Goal: Task Accomplishment & Management: Complete application form

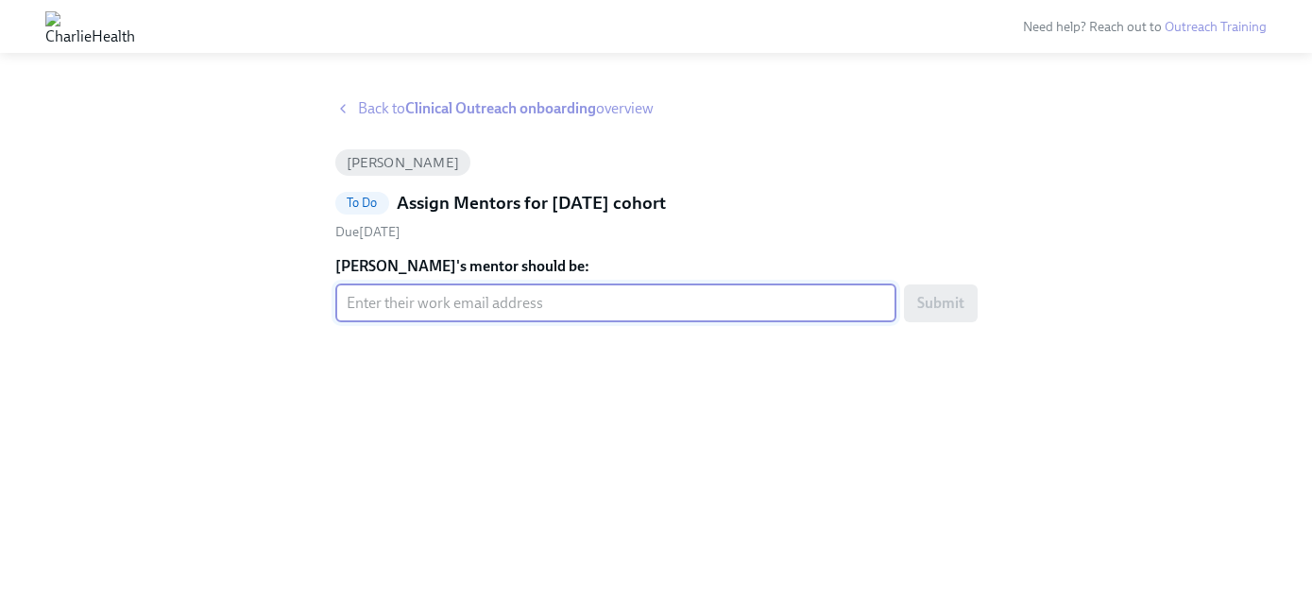
paste input "amanda.ross@charliehealth.com"
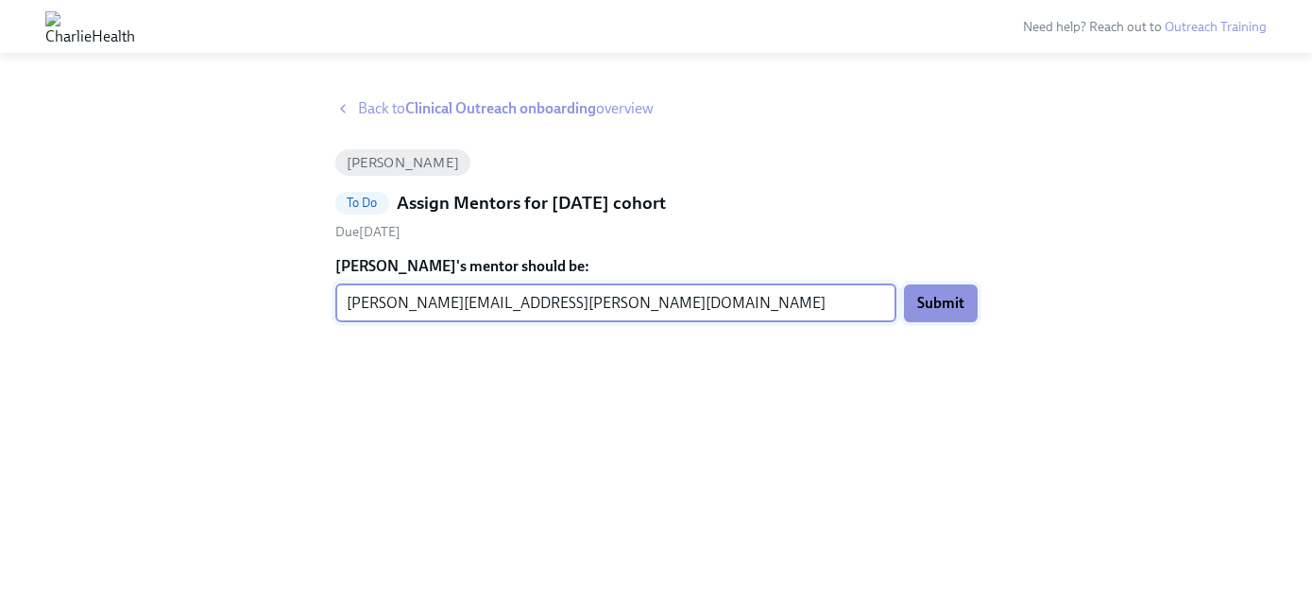
type input "amanda.ross@charliehealth.com"
click at [948, 316] on button "Submit" at bounding box center [941, 303] width 74 height 38
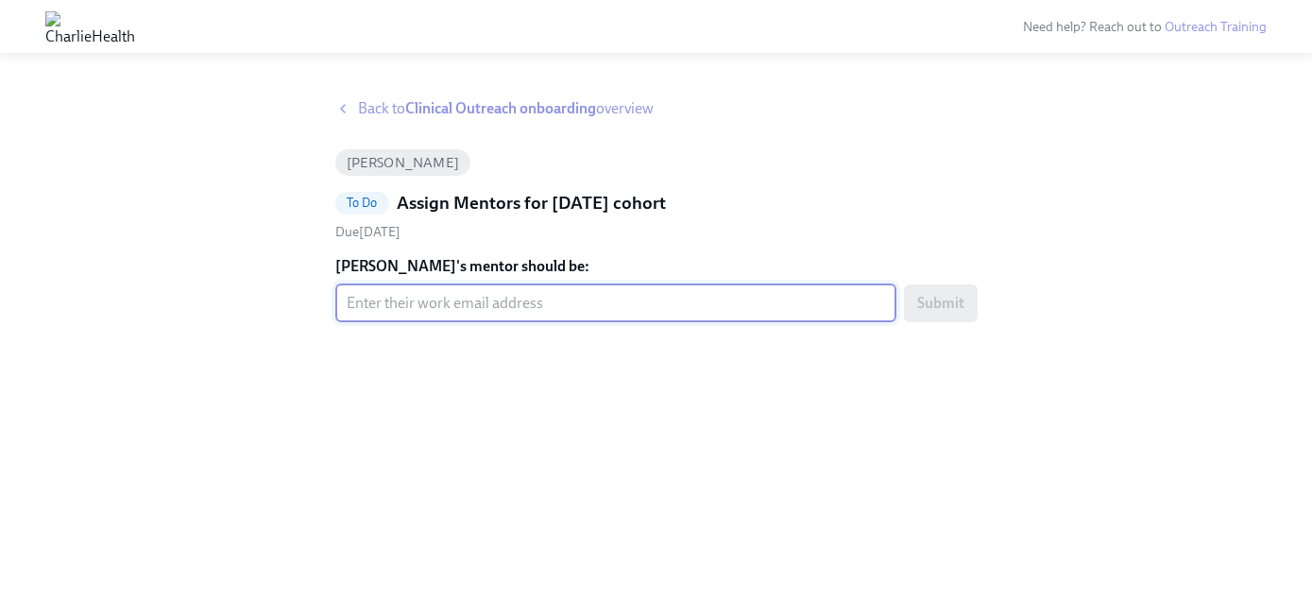
paste input "holly.kalis@charliehealth.com"
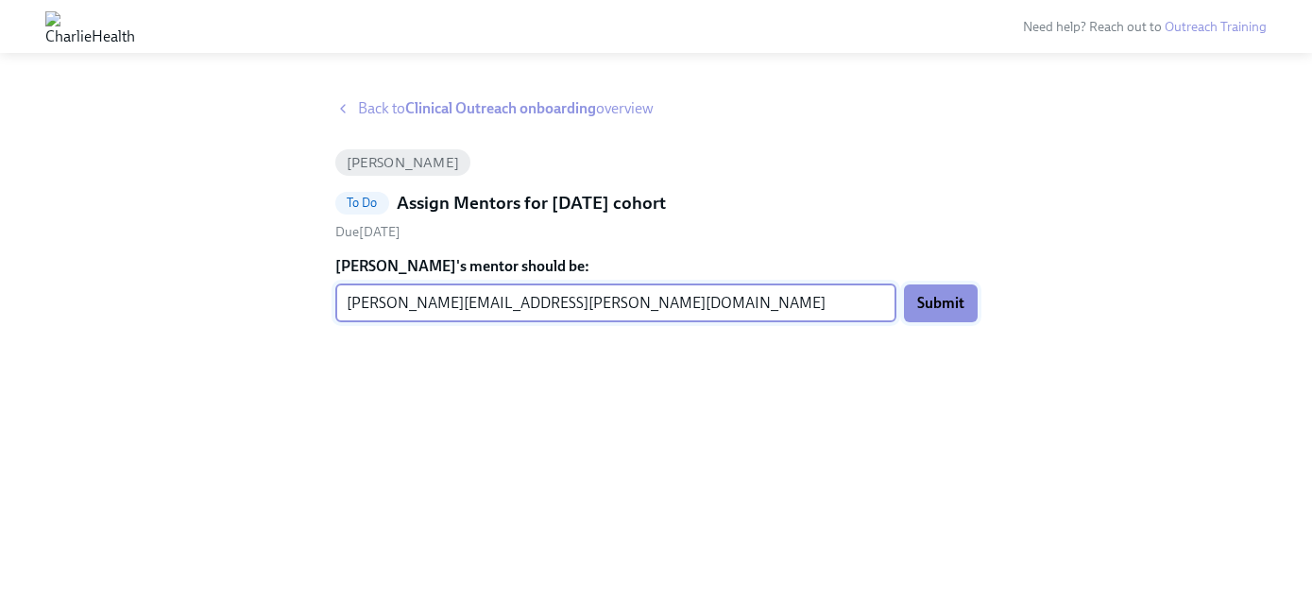
type input "holly.kalis@charliehealth.com"
click at [941, 298] on span "Submit" at bounding box center [940, 303] width 47 height 19
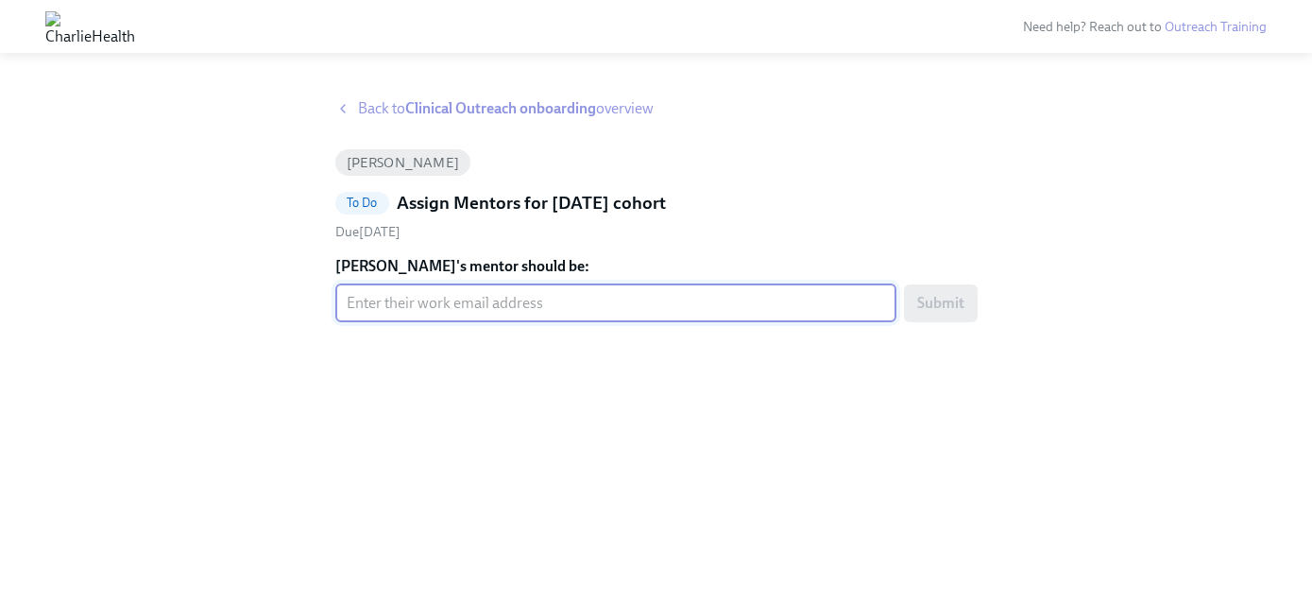
paste input "alana.morrison@charliehealth.com"
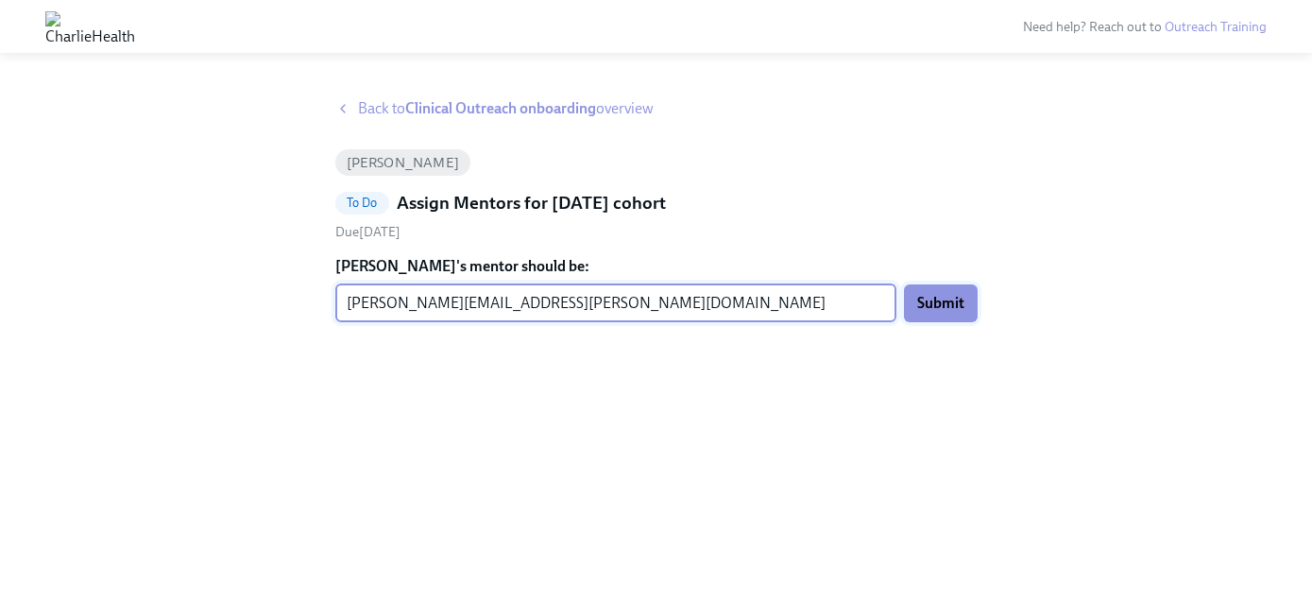
type input "alana.morrison@charliehealth.com"
click at [922, 306] on span "Submit" at bounding box center [940, 303] width 47 height 19
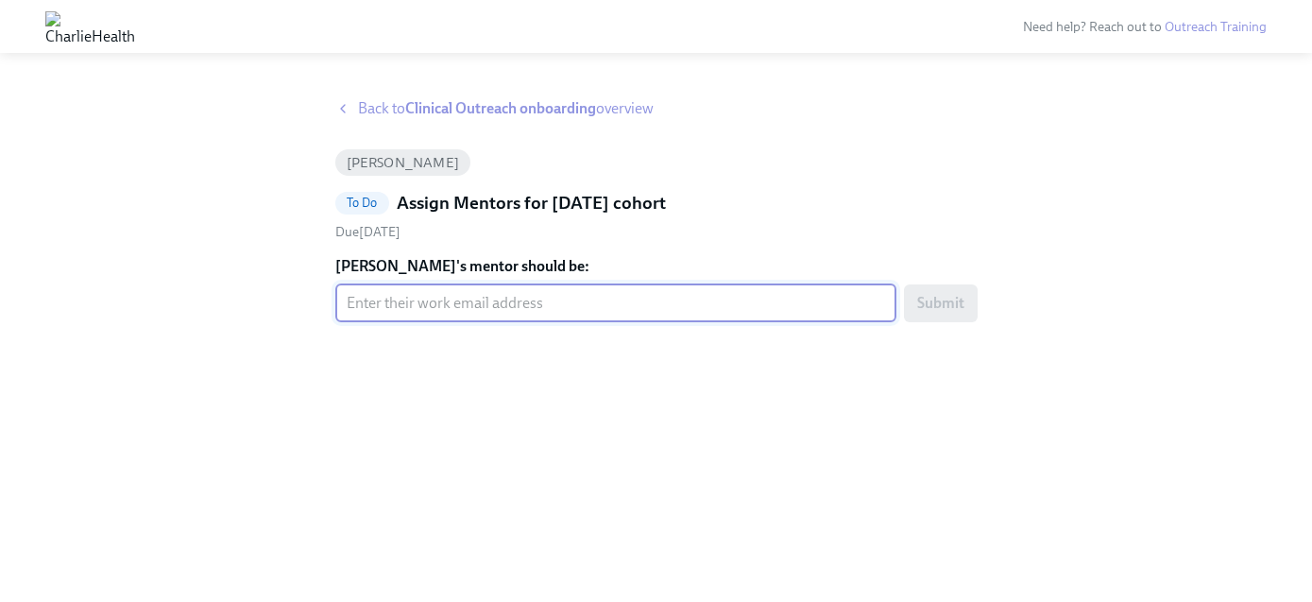
paste input "emmet.mccormick@charliehealth.com"
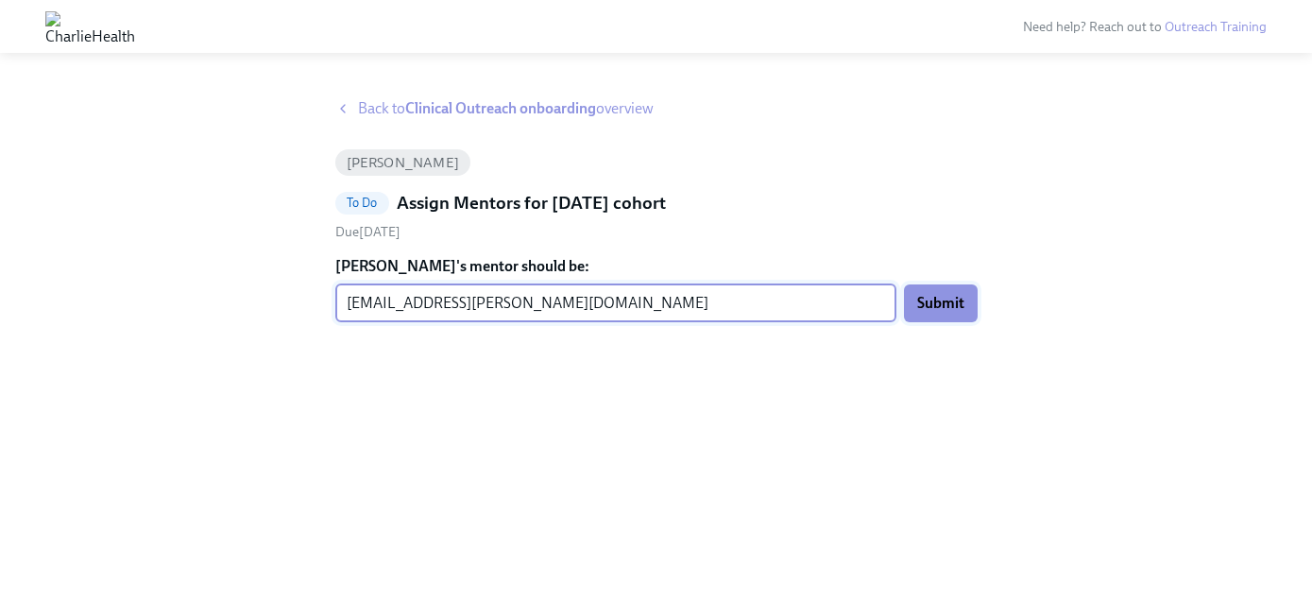
type input "emmet.mccormick@charliehealth.com"
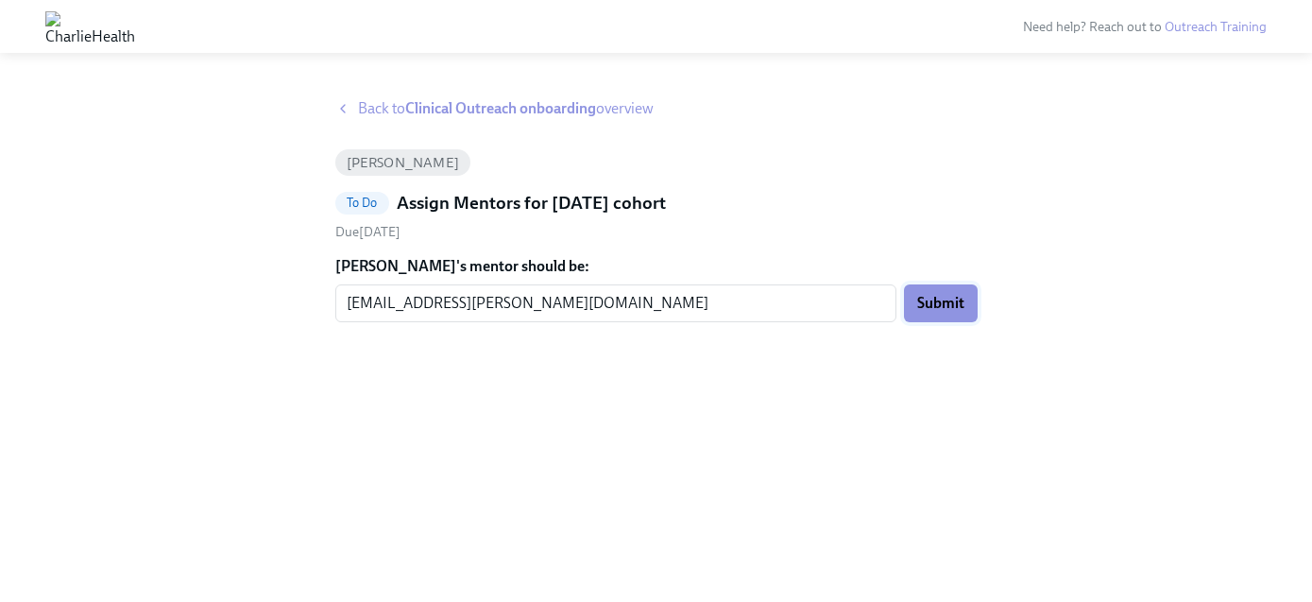
click at [947, 300] on span "Submit" at bounding box center [940, 303] width 47 height 19
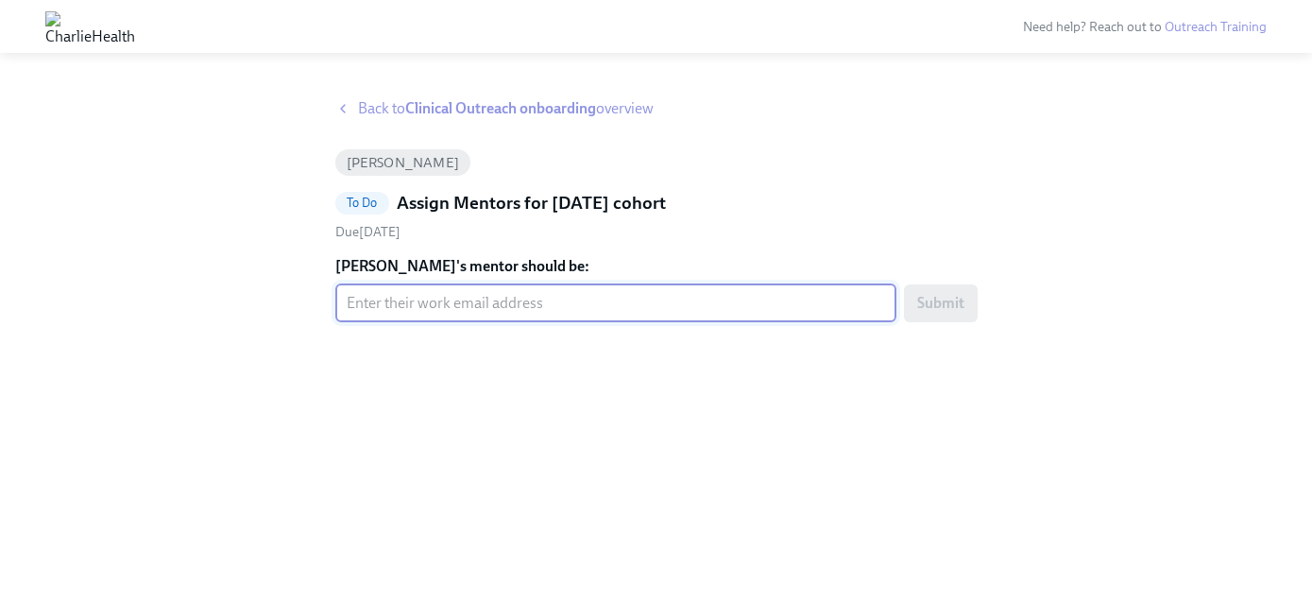
paste input "[PERSON_NAME][EMAIL_ADDRESS][DOMAIN_NAME]"
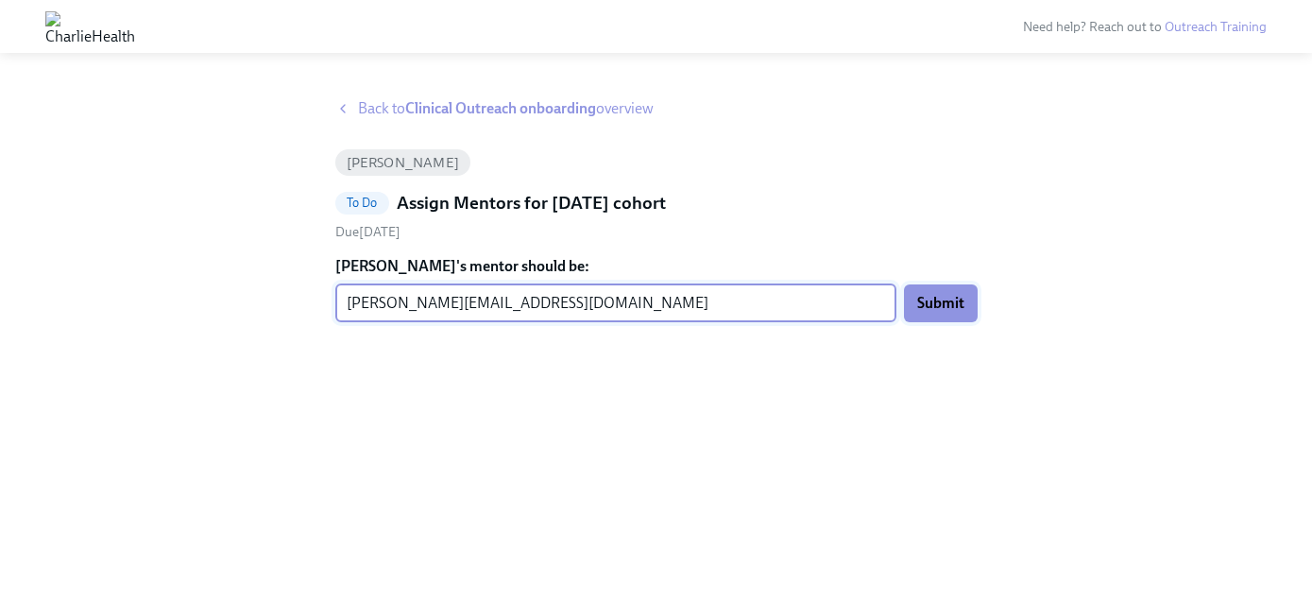
type input "[PERSON_NAME][EMAIL_ADDRESS][DOMAIN_NAME]"
click at [932, 312] on span "Submit" at bounding box center [940, 303] width 47 height 19
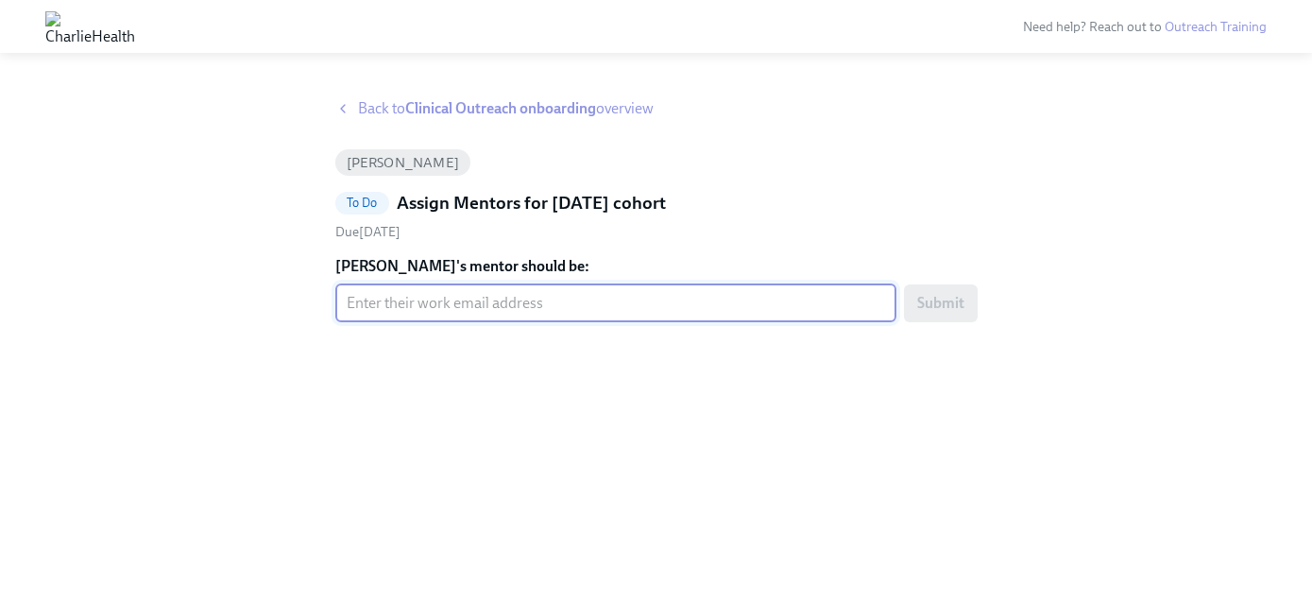
paste input "[PERSON_NAME][EMAIL_ADDRESS][PERSON_NAME][DOMAIN_NAME]"
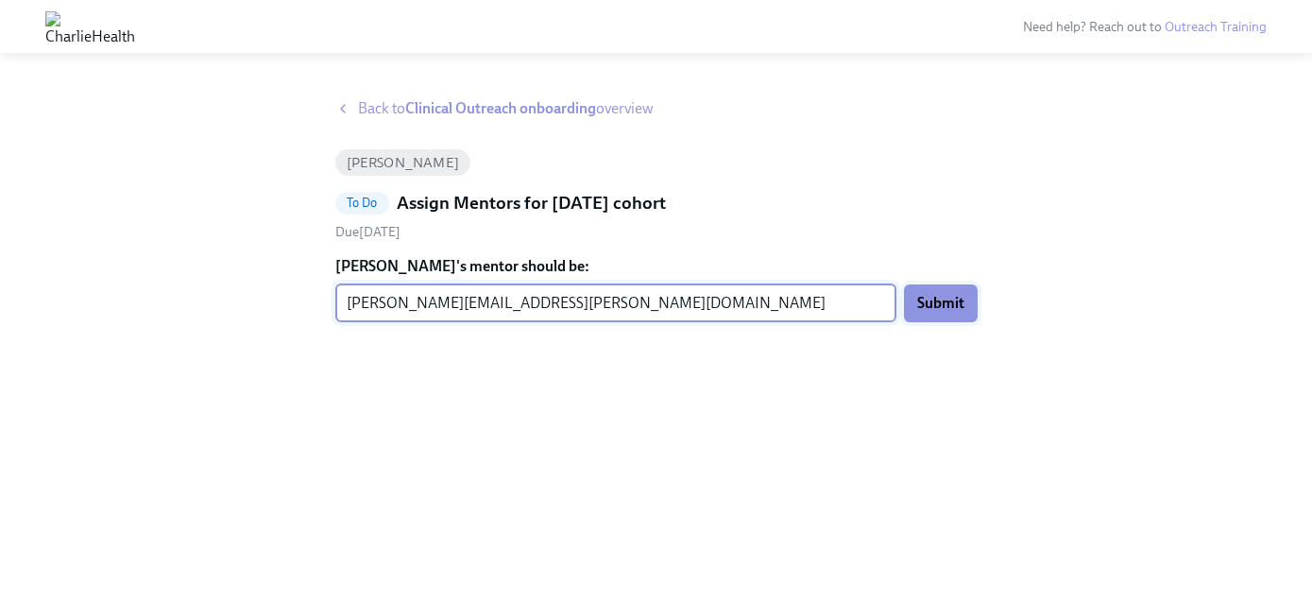
type input "[PERSON_NAME][EMAIL_ADDRESS][PERSON_NAME][DOMAIN_NAME]"
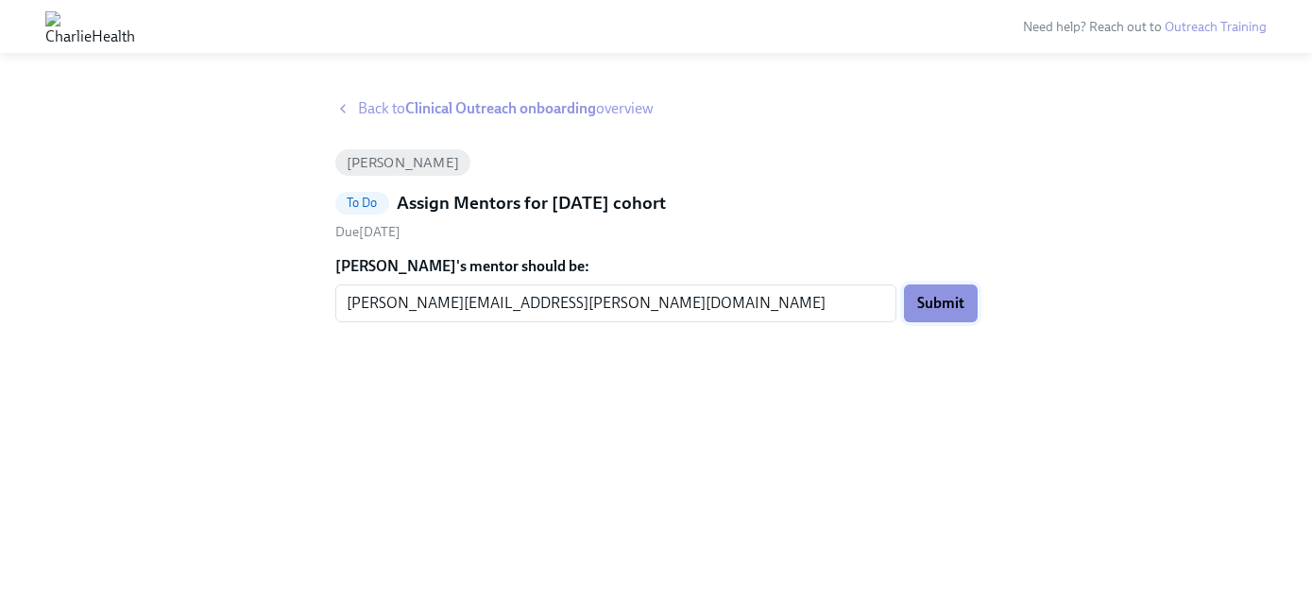
click at [955, 308] on span "Submit" at bounding box center [940, 303] width 47 height 19
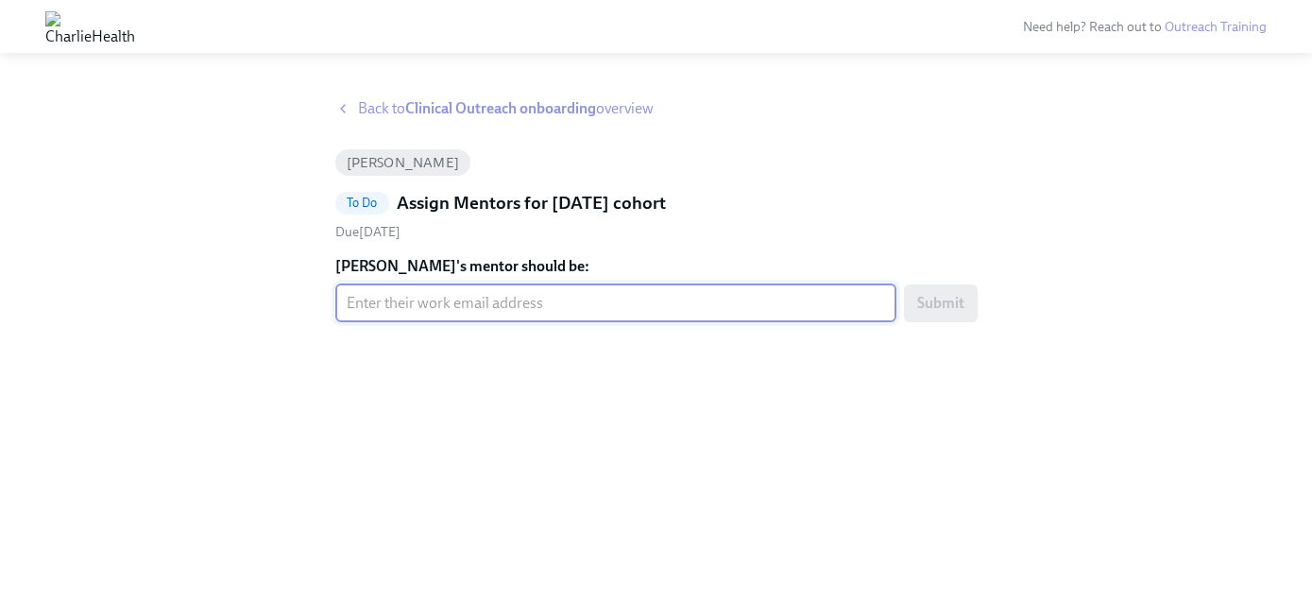
paste input "joseph.rafferty@charliehealth.com"
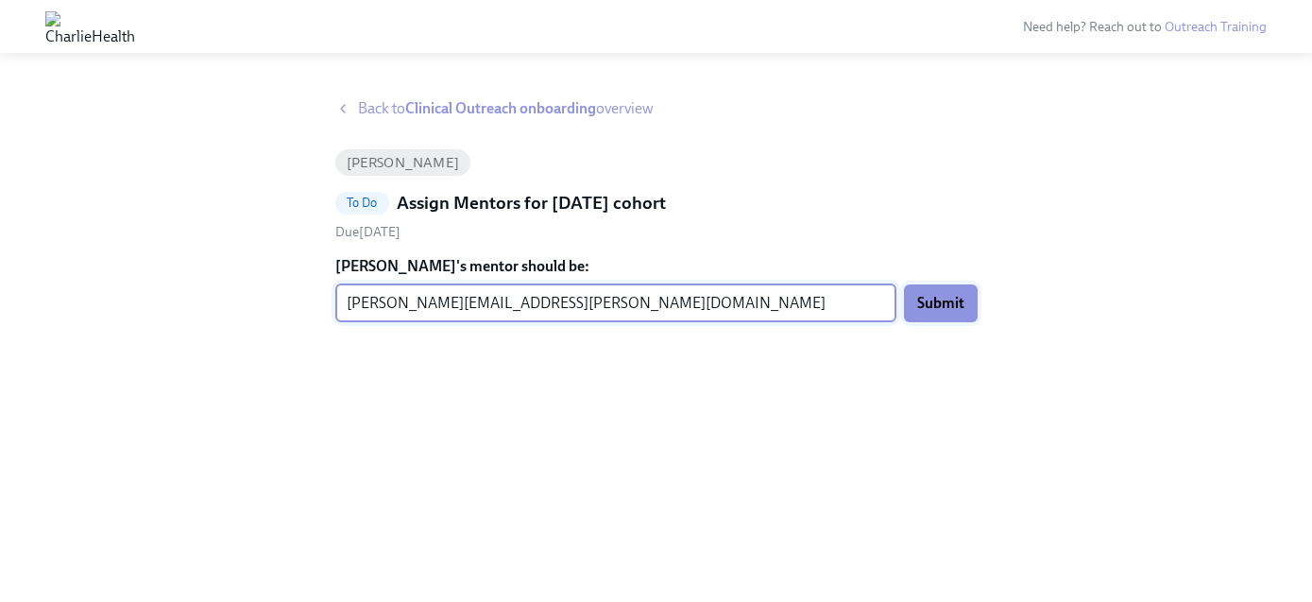
type input "joseph.rafferty@charliehealth.com"
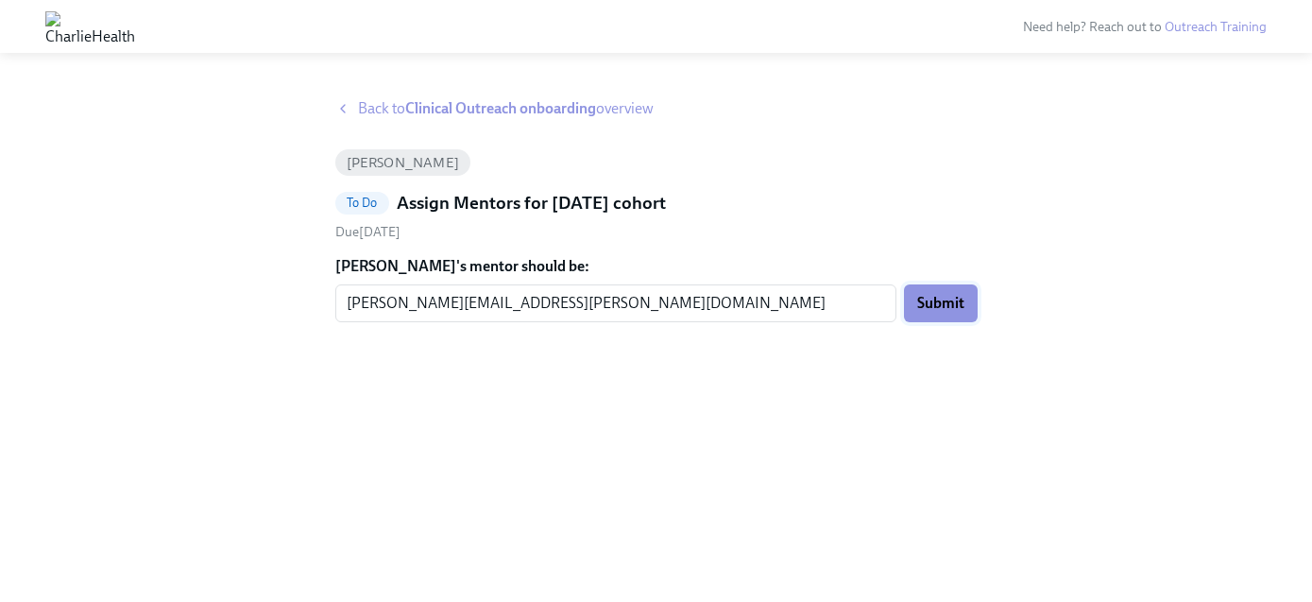
click at [939, 306] on span "Submit" at bounding box center [940, 303] width 47 height 19
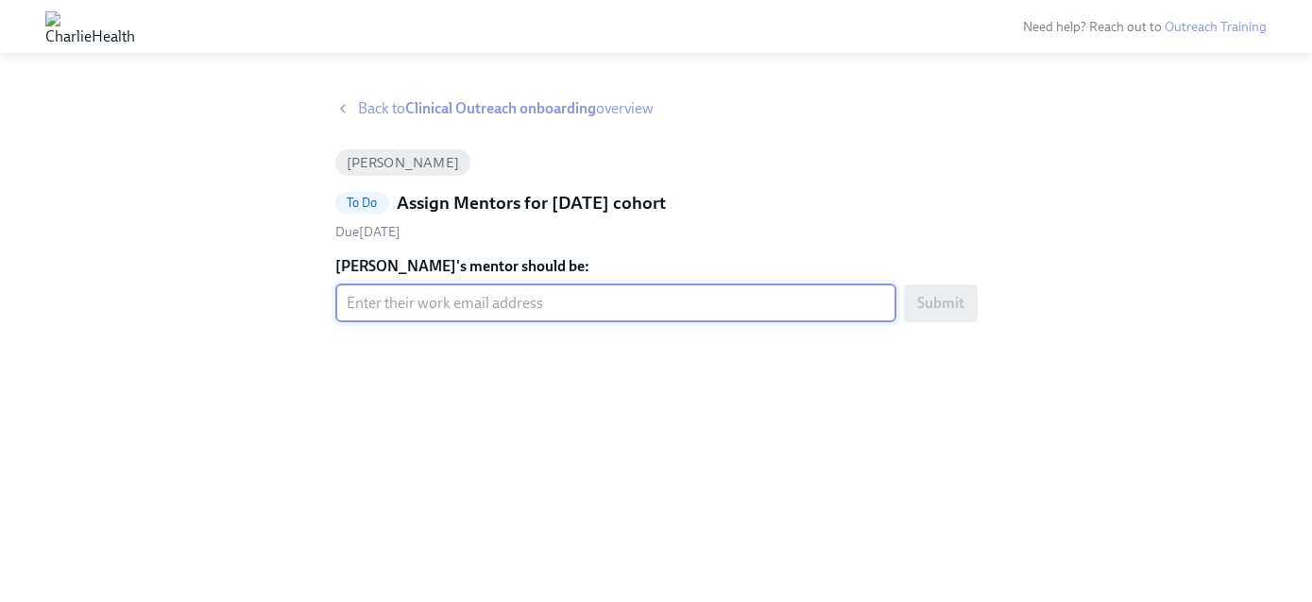
paste input "julia.fajiram@charliehealth.com"
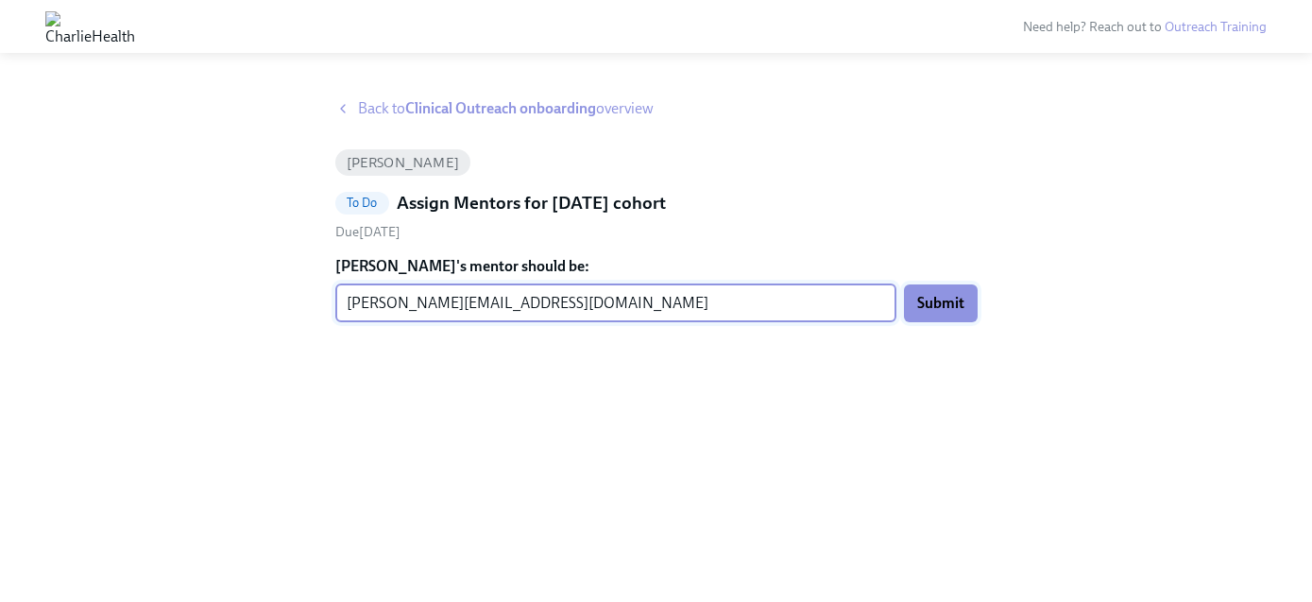
type input "julia.fajiram@charliehealth.com"
click at [947, 309] on span "Submit" at bounding box center [940, 303] width 47 height 19
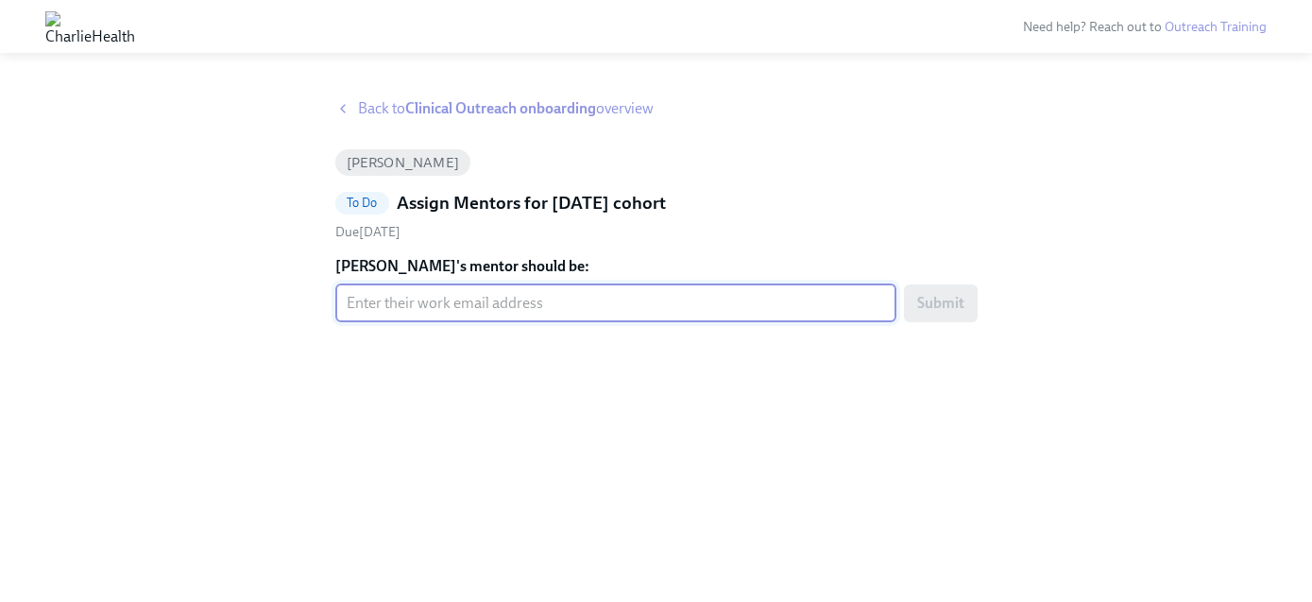
paste input "[PERSON_NAME][EMAIL_ADDRESS][PERSON_NAME][DOMAIN_NAME]"
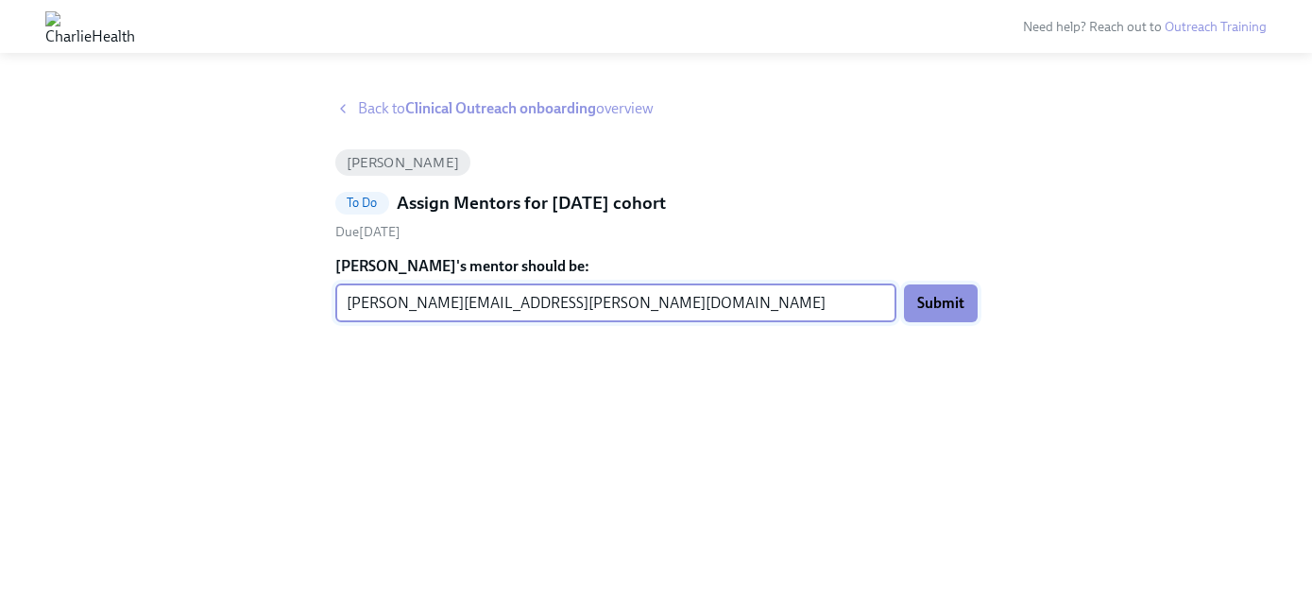
type input "[PERSON_NAME][EMAIL_ADDRESS][PERSON_NAME][DOMAIN_NAME]"
click at [950, 305] on span "Submit" at bounding box center [940, 303] width 47 height 19
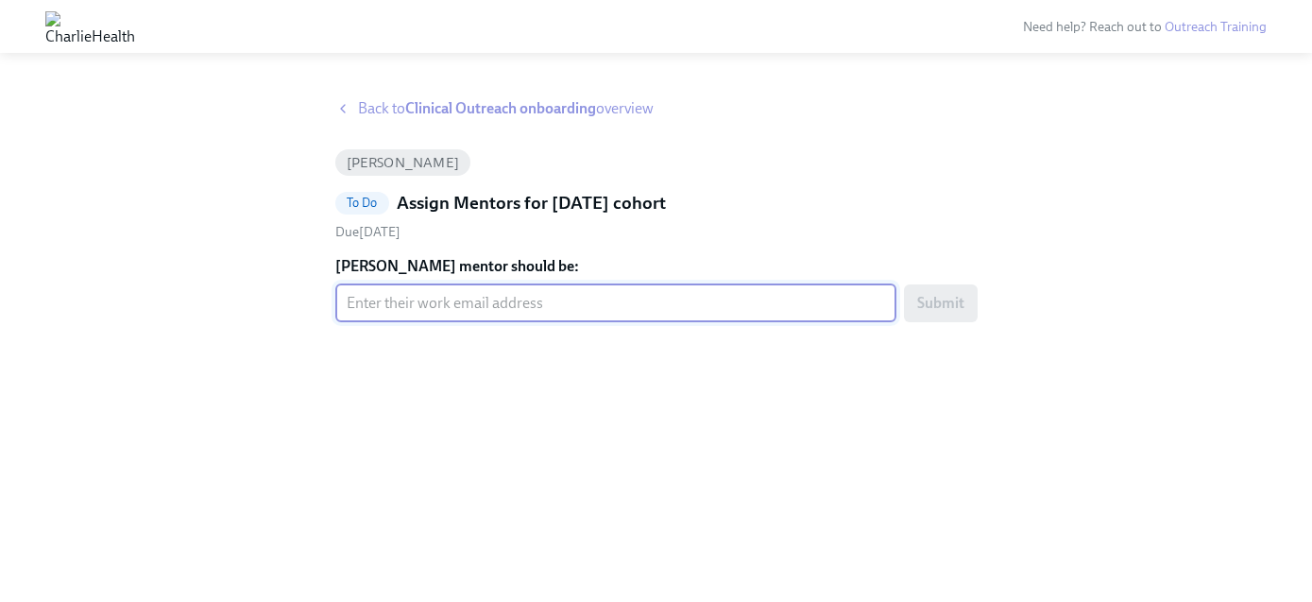
paste input "[PERSON_NAME][EMAIL_ADDRESS][PERSON_NAME][DOMAIN_NAME]"
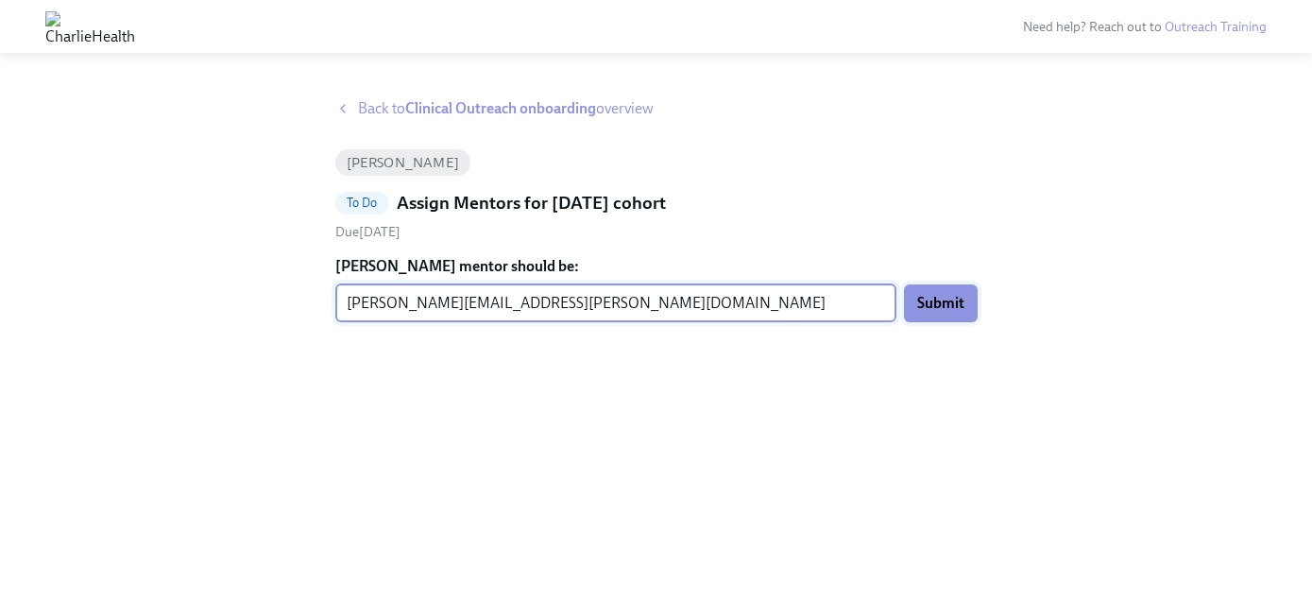
type input "[PERSON_NAME][EMAIL_ADDRESS][PERSON_NAME][DOMAIN_NAME]"
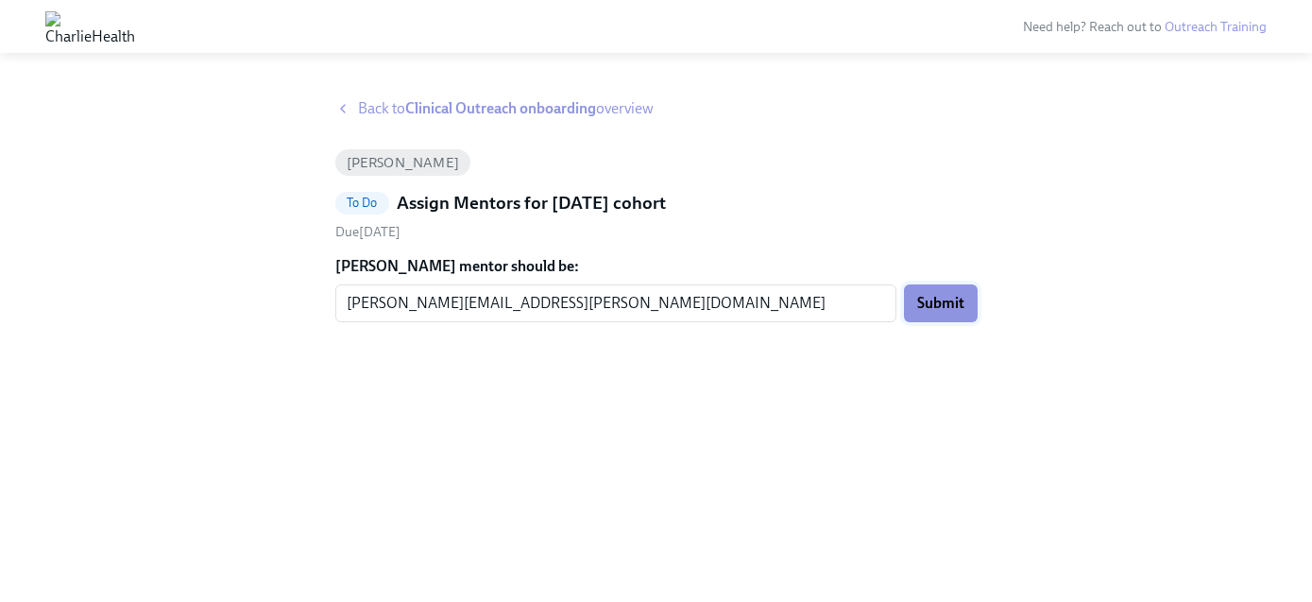
click at [933, 302] on span "Submit" at bounding box center [940, 303] width 47 height 19
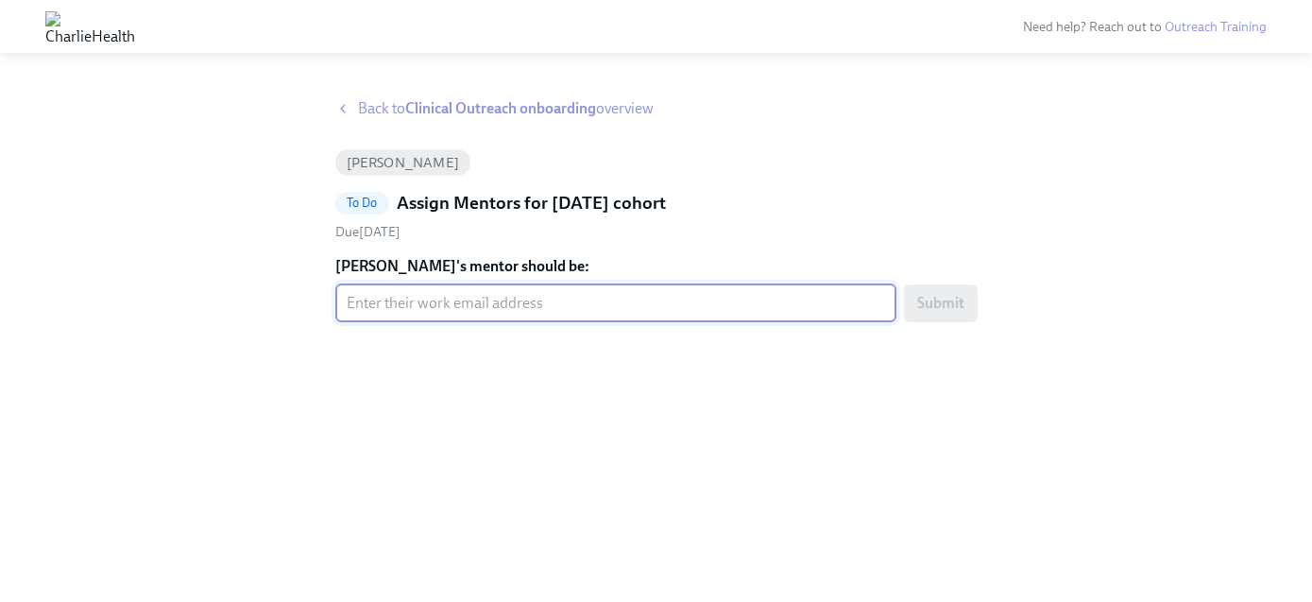
paste input "matthew.vough@charliehealth.com"
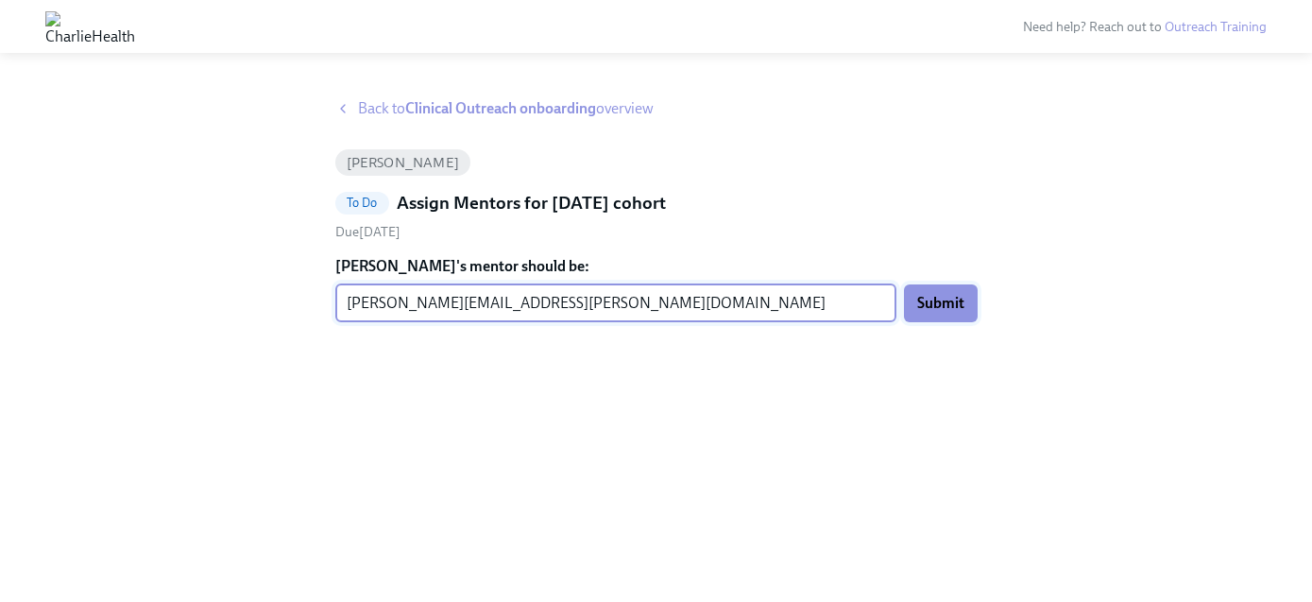
type input "matthew.vough@charliehealth.com"
click at [913, 309] on button "Submit" at bounding box center [941, 303] width 74 height 38
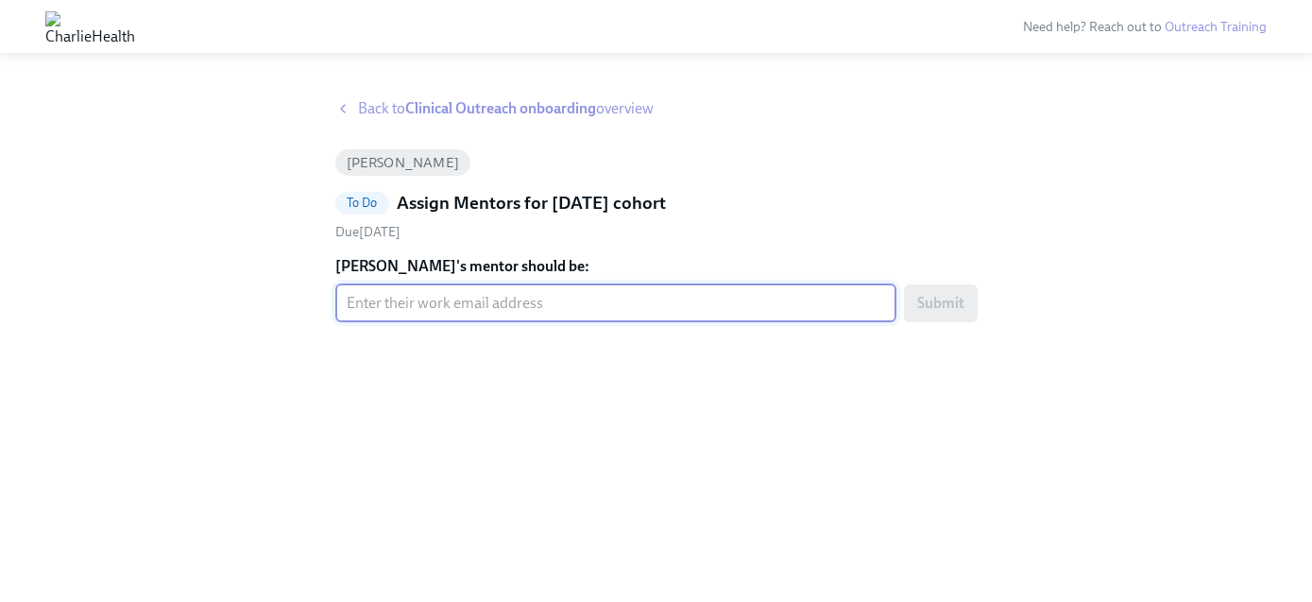
paste input "[PERSON_NAME][EMAIL_ADDRESS][PERSON_NAME][DOMAIN_NAME]"
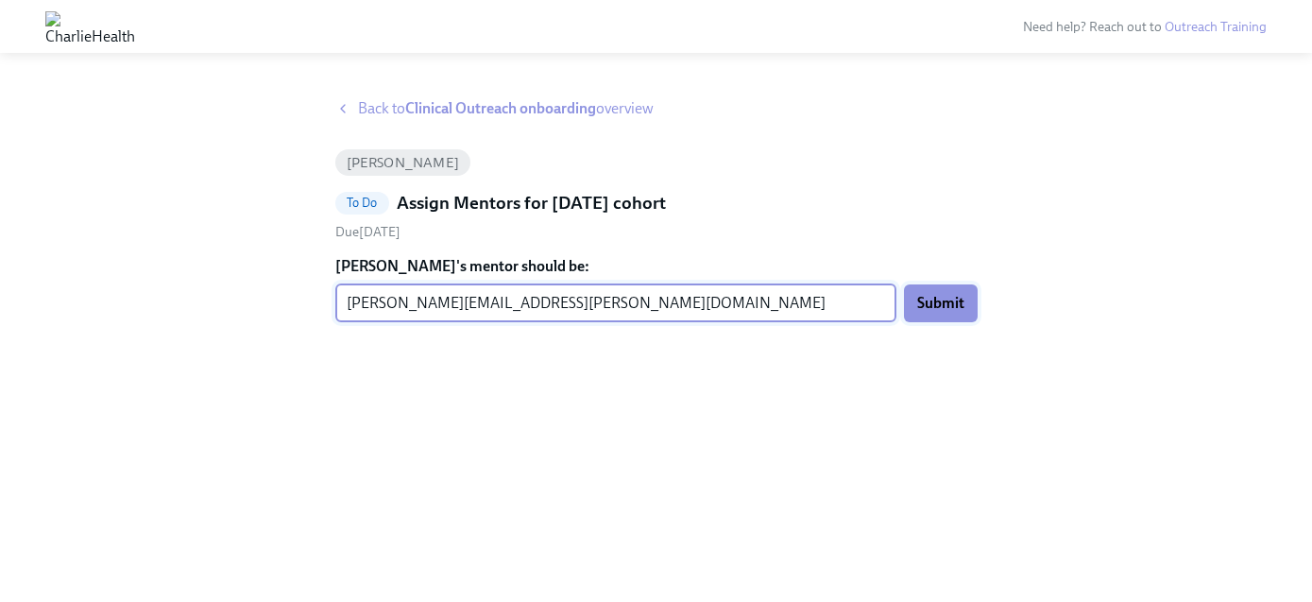
type input "[PERSON_NAME][EMAIL_ADDRESS][PERSON_NAME][DOMAIN_NAME]"
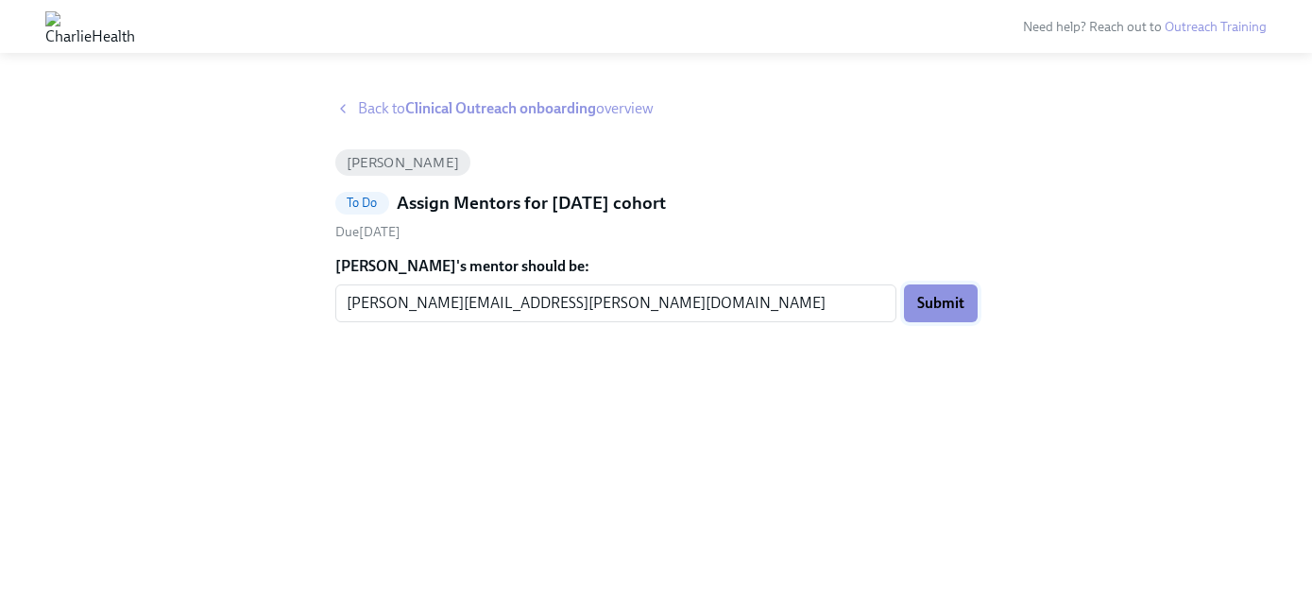
click at [960, 299] on span "Submit" at bounding box center [940, 303] width 47 height 19
